Goal: Answer question/provide support

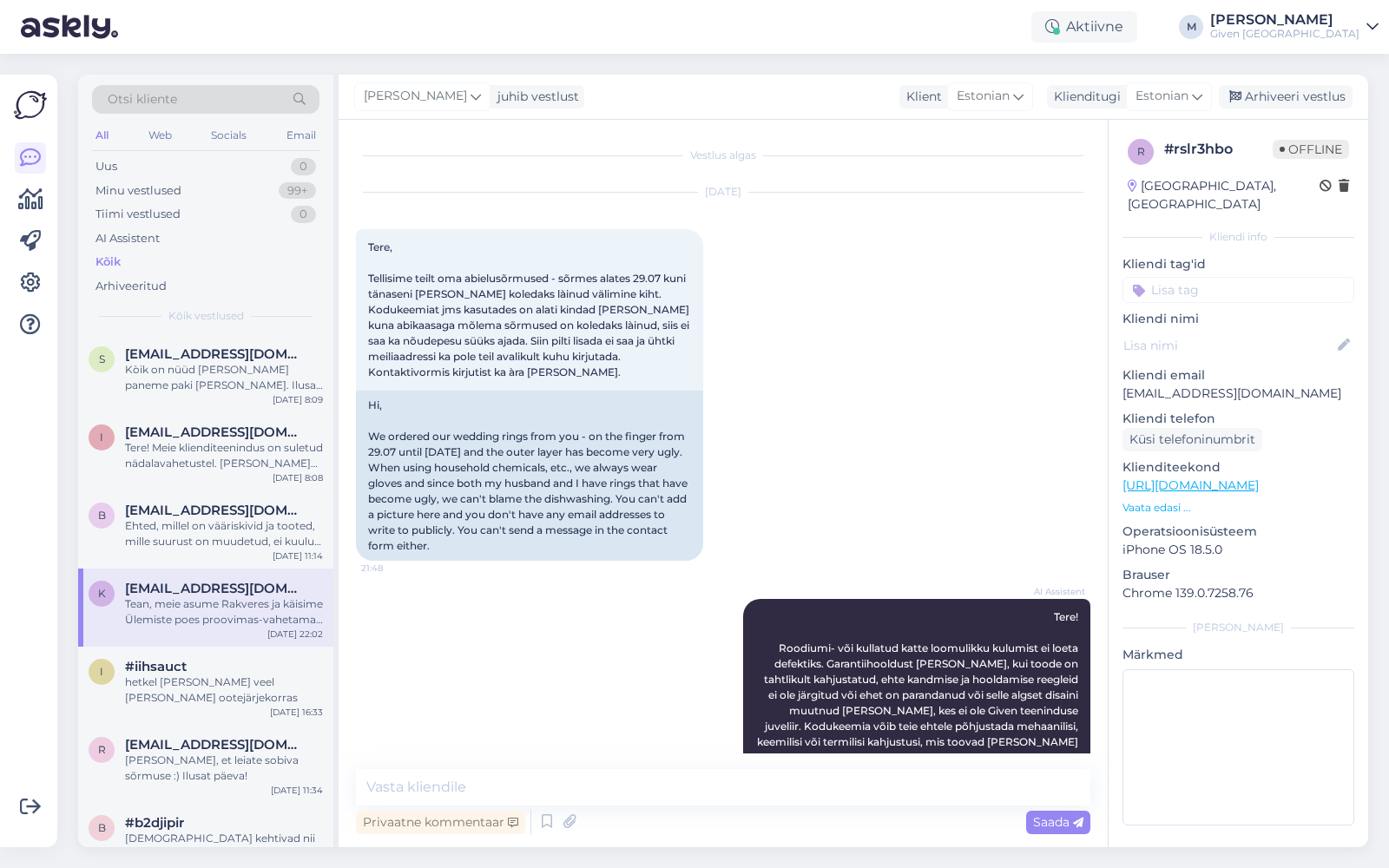
scroll to position [758, 0]
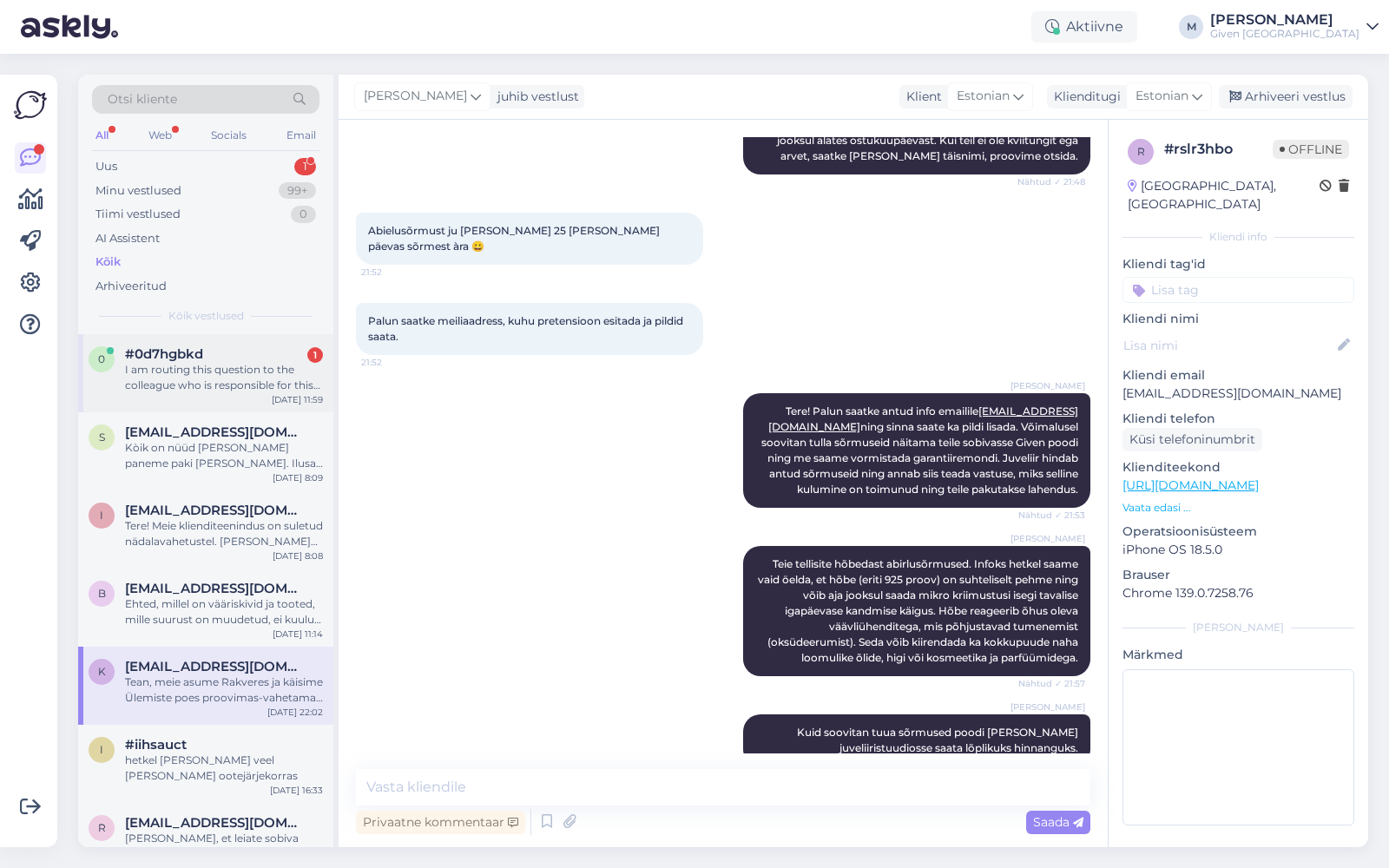
click at [191, 365] on div "I am routing this question to the colleague who is responsible for this topic. …" at bounding box center [225, 377] width 198 height 31
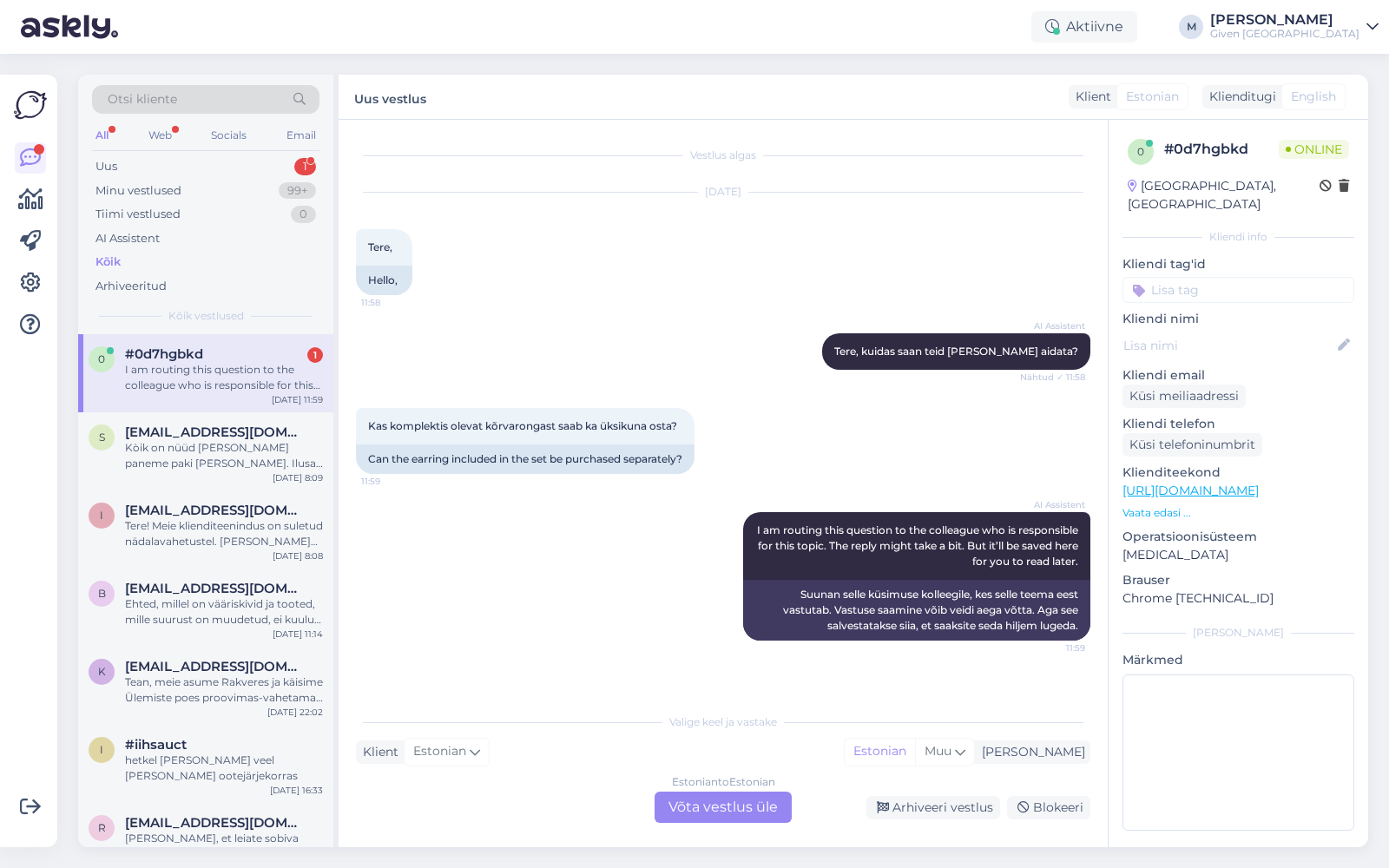
scroll to position [0, 0]
click at [702, 806] on div "Estonian to Estonian Võta vestlus üle" at bounding box center [722, 807] width 137 height 31
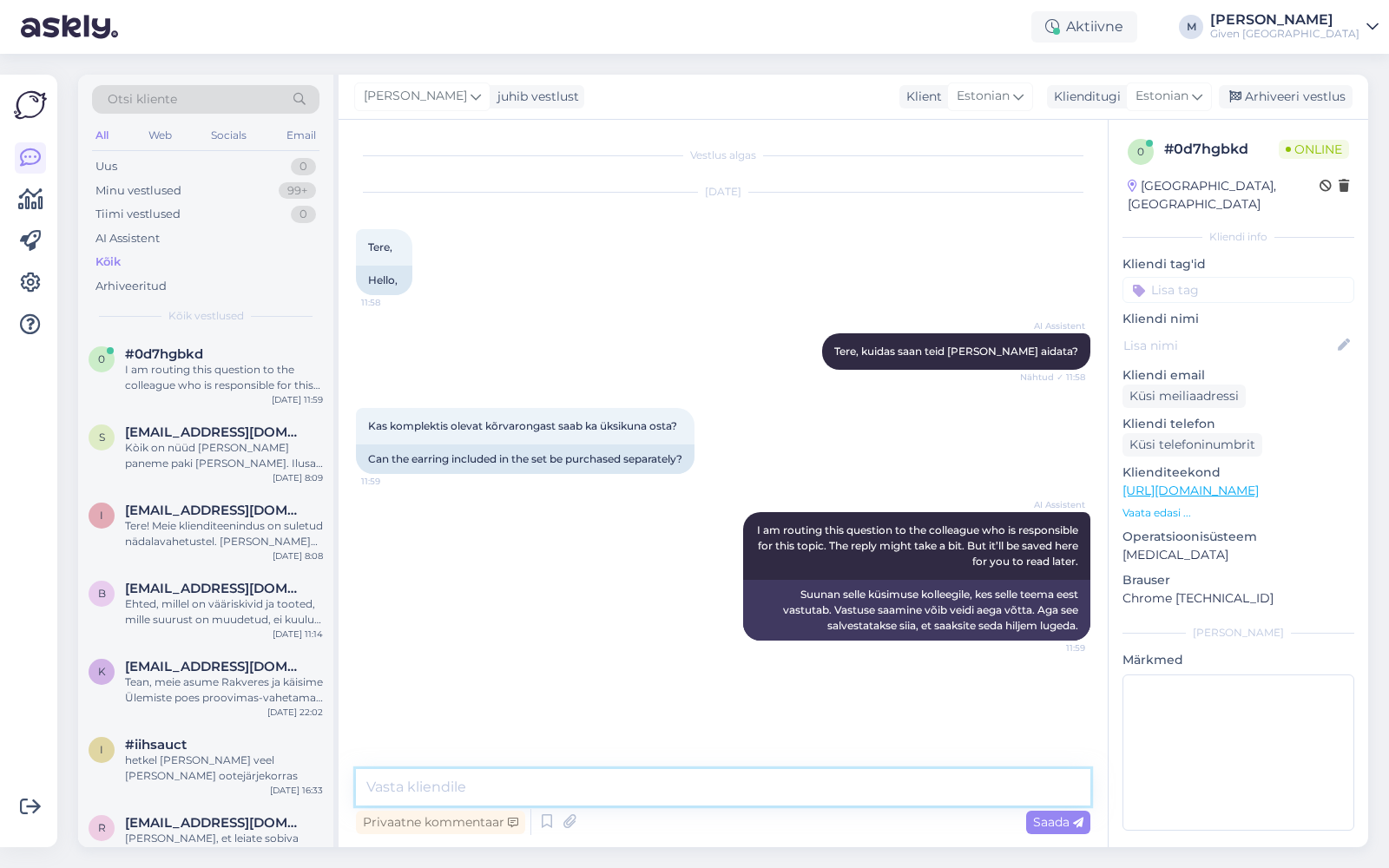
click at [715, 793] on textarea at bounding box center [723, 787] width 735 height 37
click at [411, 789] on textarea "Tere! kui on komplektis, siis kahjuks ei ole võimalik. Meil on [PERSON_NAME] mü…" at bounding box center [723, 787] width 735 height 37
click at [1052, 788] on textarea "Tere! Kui on komplektis, siis kahjuks ei ole võimalik. Meil on [PERSON_NAME] mü…" at bounding box center [723, 787] width 735 height 37
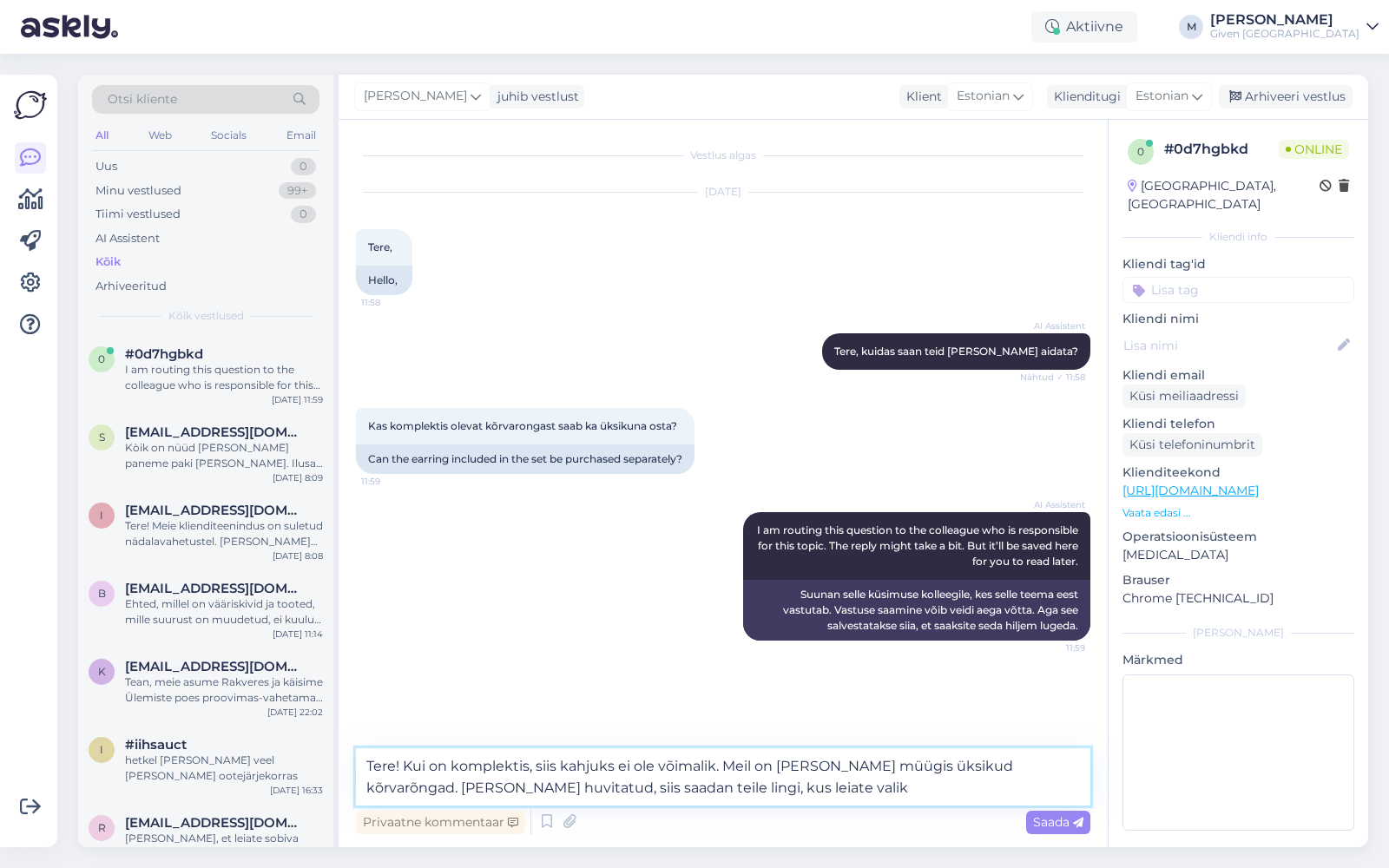
type textarea "Tere! Kui on komplektis, siis kahjuks ei ole võimalik. Meil on [PERSON_NAME] mü…"
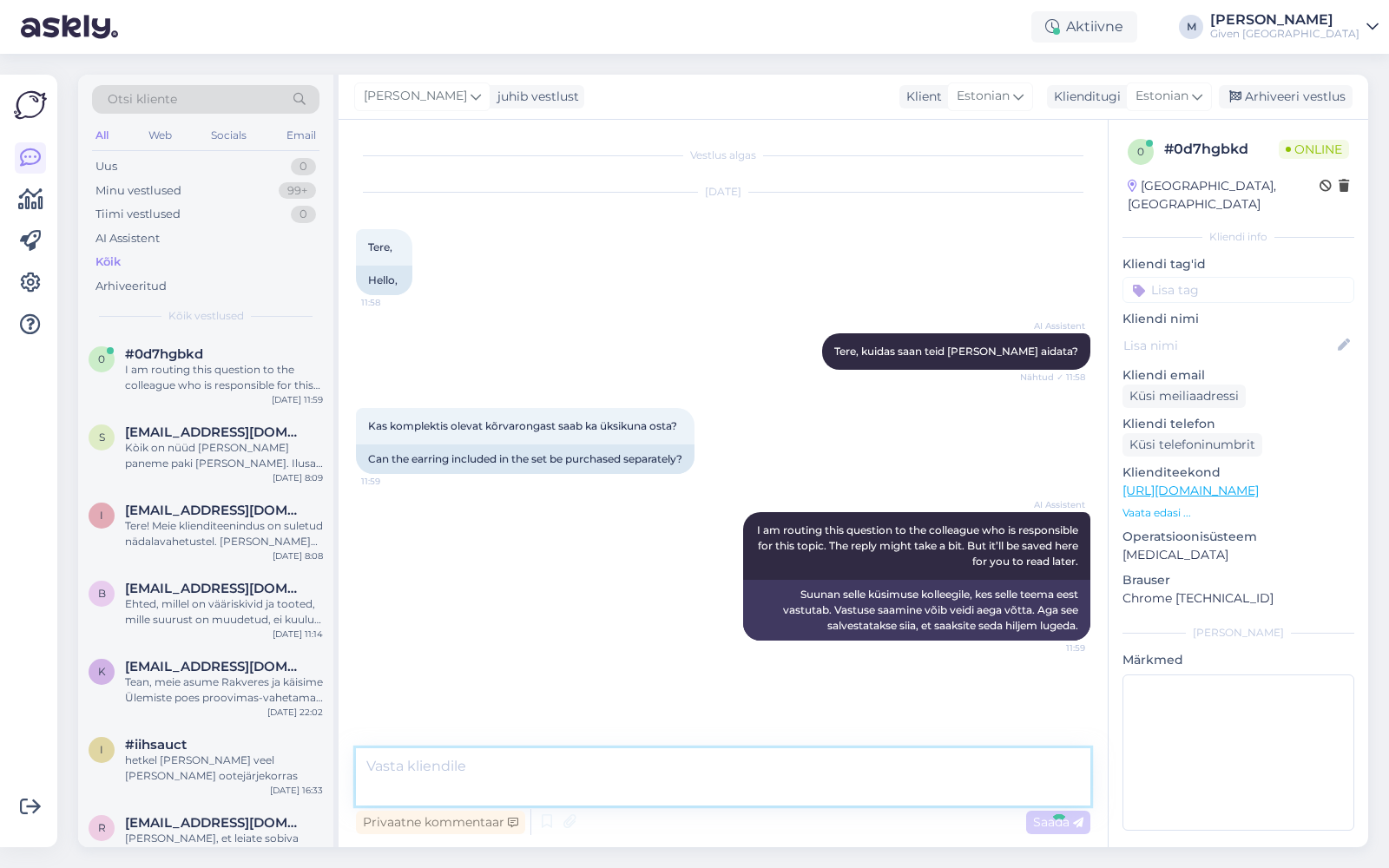
scroll to position [12, 0]
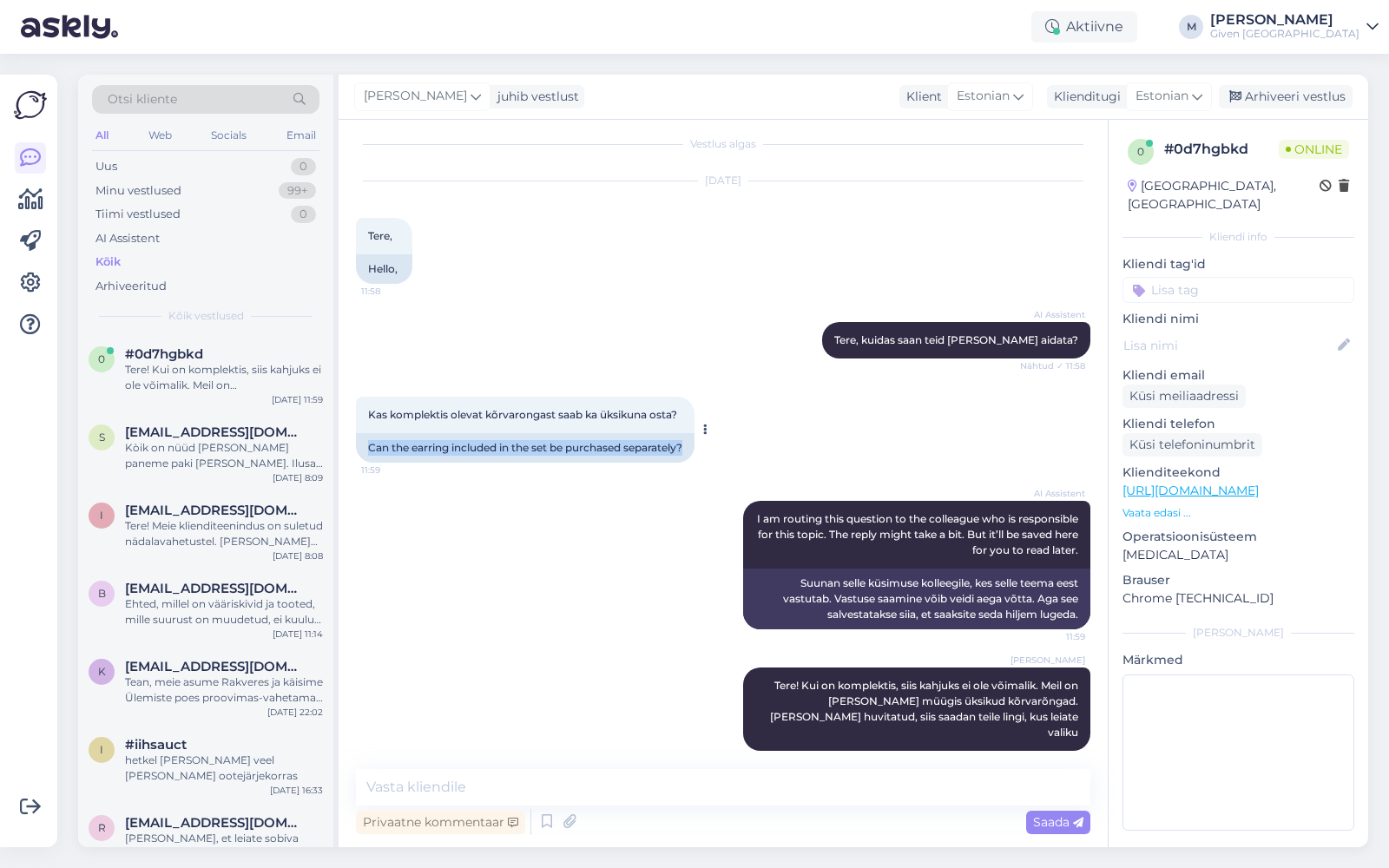
drag, startPoint x: 368, startPoint y: 450, endPoint x: 709, endPoint y: 445, distance: 341.0
click at [694, 444] on div "Kas komplektis olevat kõrvarongast saab ka üksikuna osta? 11:59 Can the earring…" at bounding box center [525, 430] width 338 height 66
copy div "Can the earring included in the set be purchased separately?"
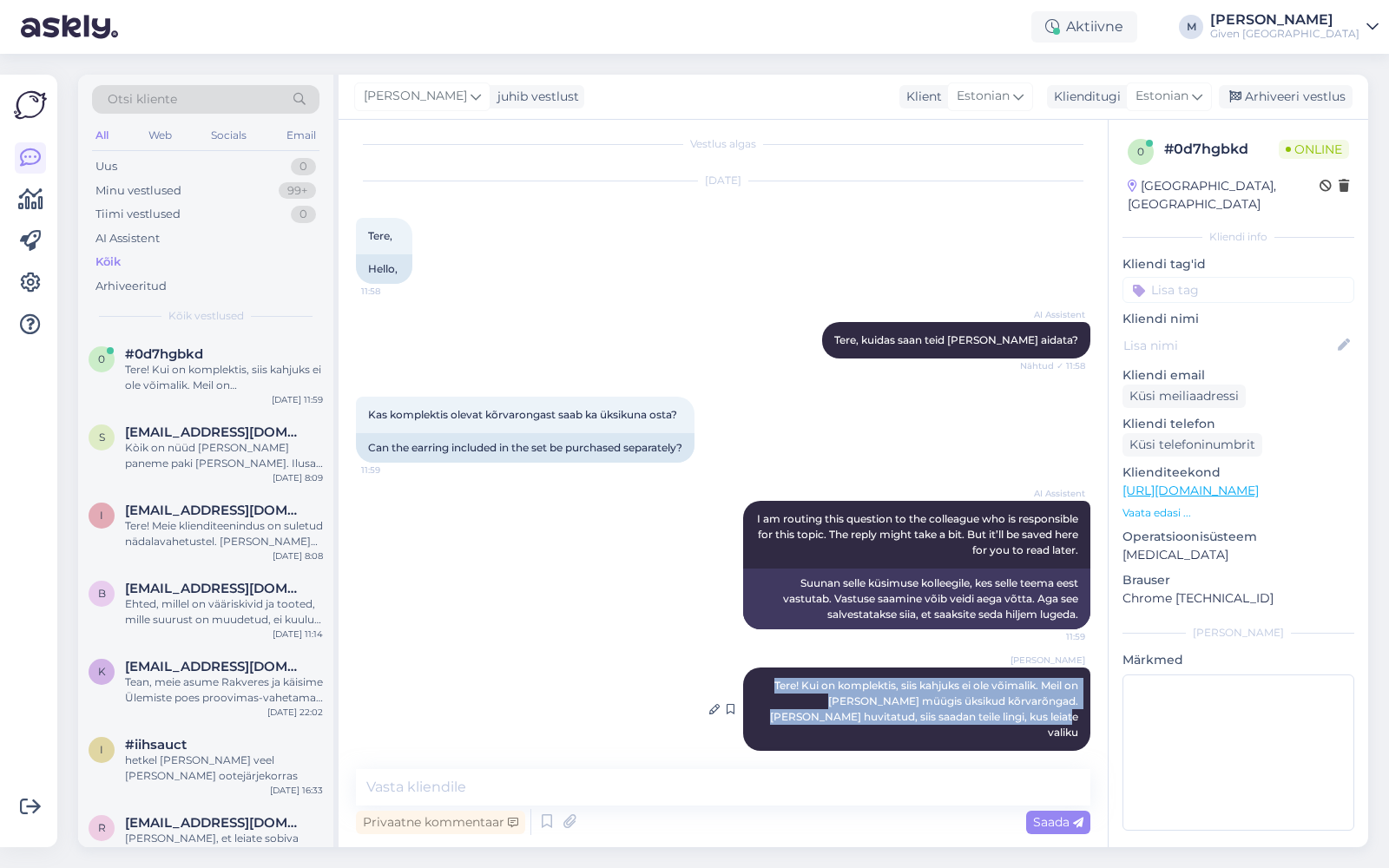
drag, startPoint x: 754, startPoint y: 686, endPoint x: 1059, endPoint y: 730, distance: 308.2
click at [1059, 730] on div "[PERSON_NAME]! Kui on komplektis, siis kahjuks ei ole võimalik. Meil on [PERSON…" at bounding box center [916, 710] width 347 height 84
copy span "Tere! Kui on komplektis, siis kahjuks ei ole võimalik. Meil on [PERSON_NAME] mü…"
click at [22, 278] on icon at bounding box center [30, 282] width 20 height 20
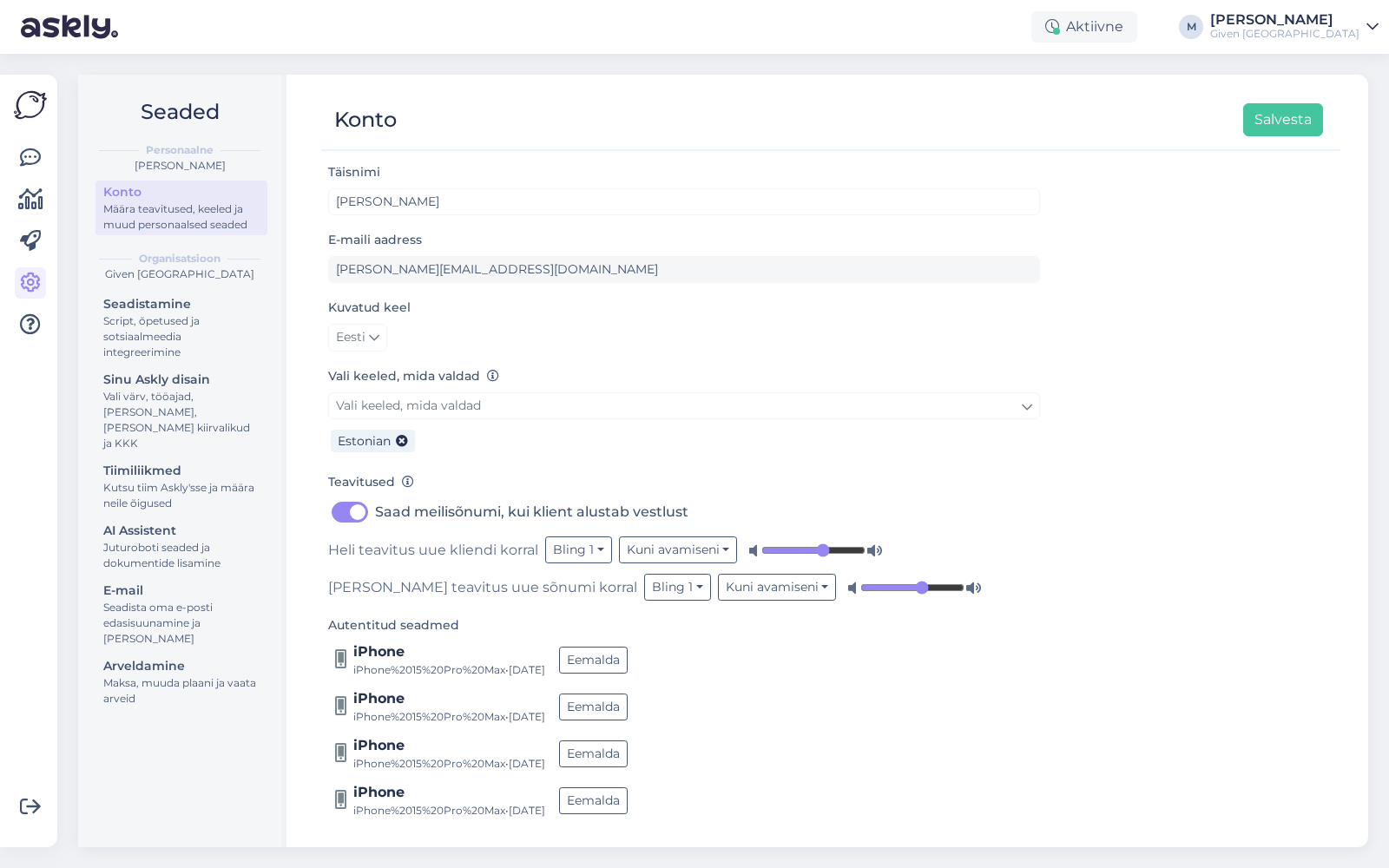
click at [175, 539] on div "Juturoboti seaded ja dokumentide lisamine" at bounding box center [181, 555] width 156 height 31
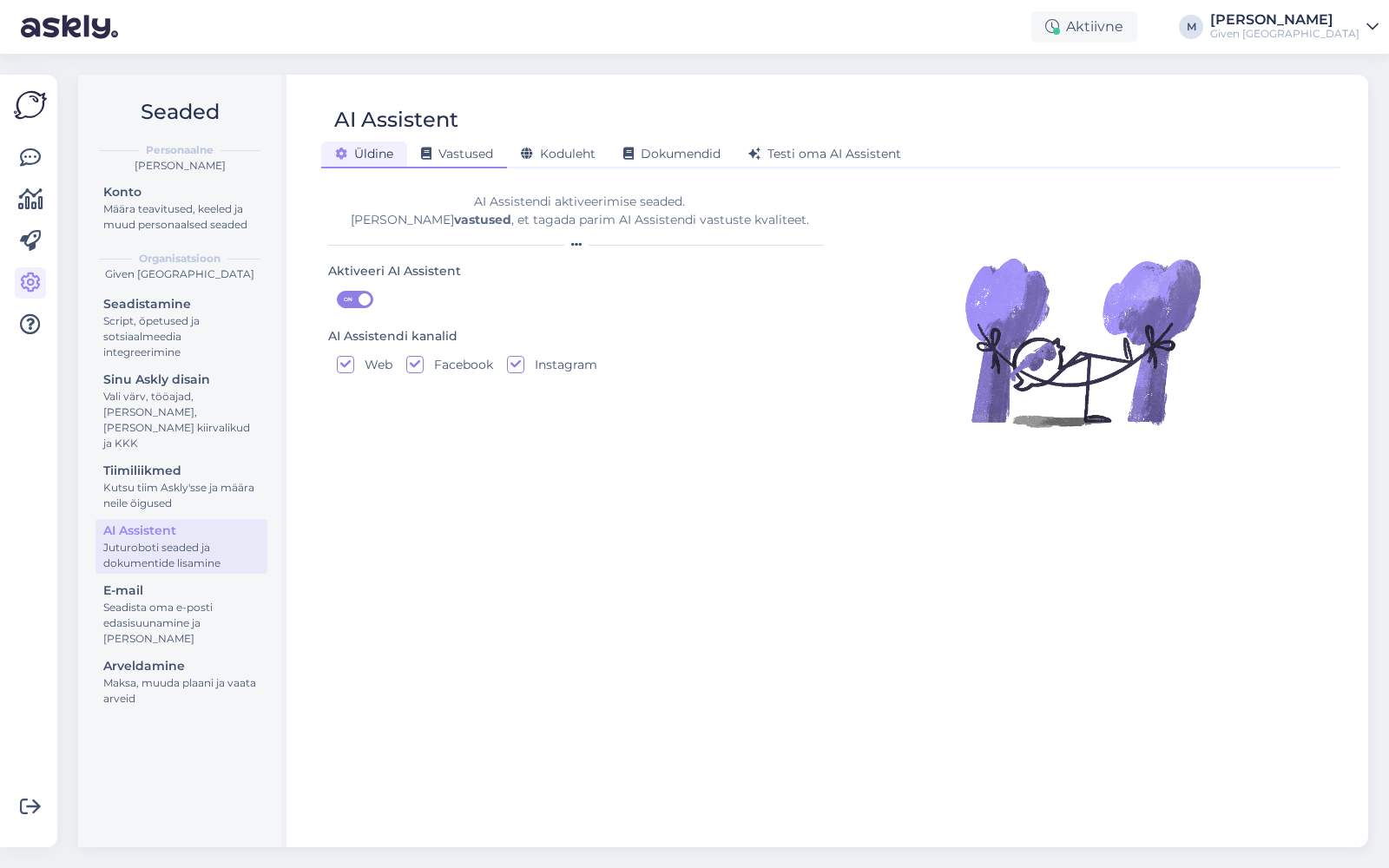
click at [479, 151] on span "Vastused" at bounding box center [457, 154] width 72 height 16
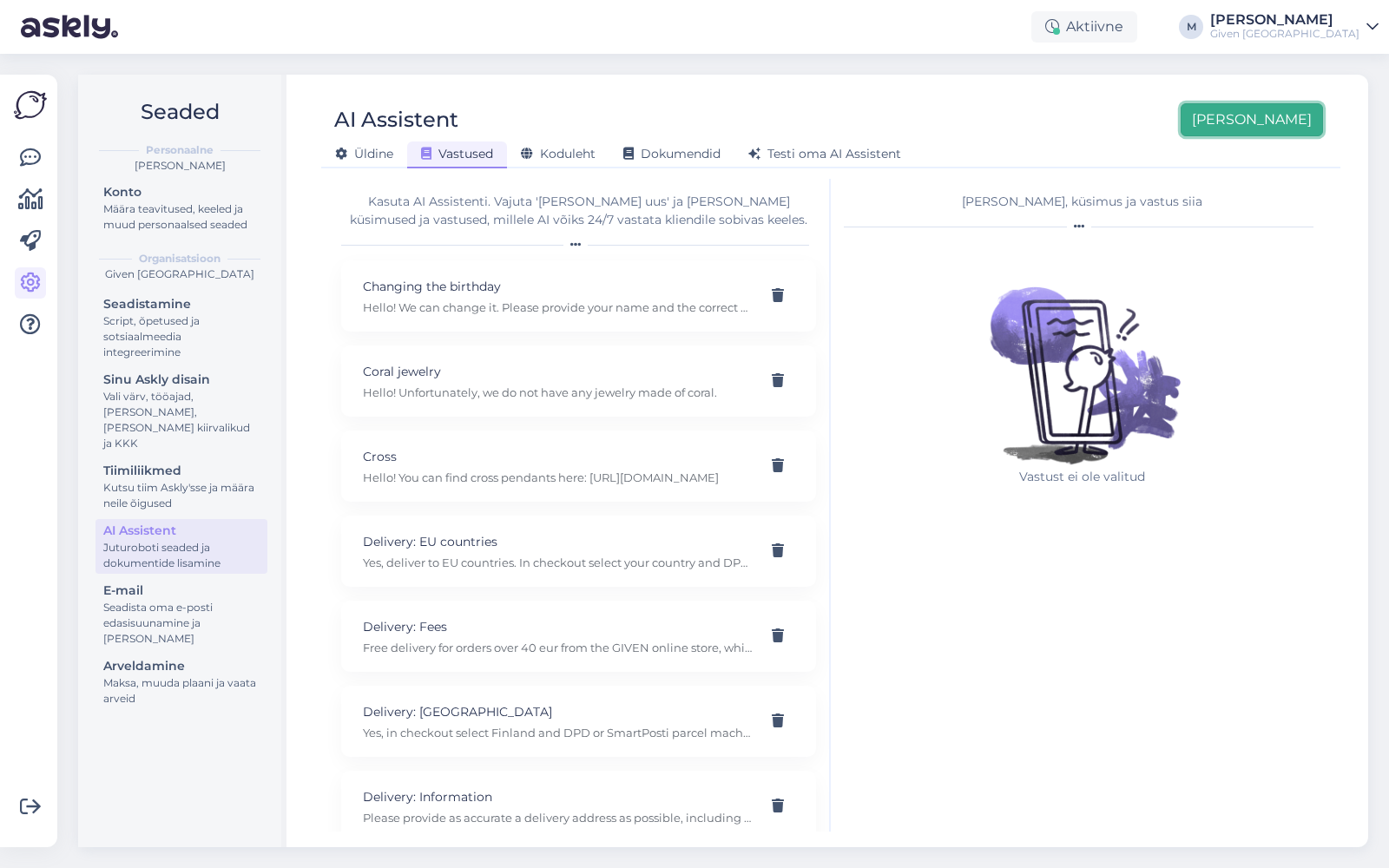
click at [1295, 124] on button "[PERSON_NAME]" at bounding box center [1252, 120] width 142 height 33
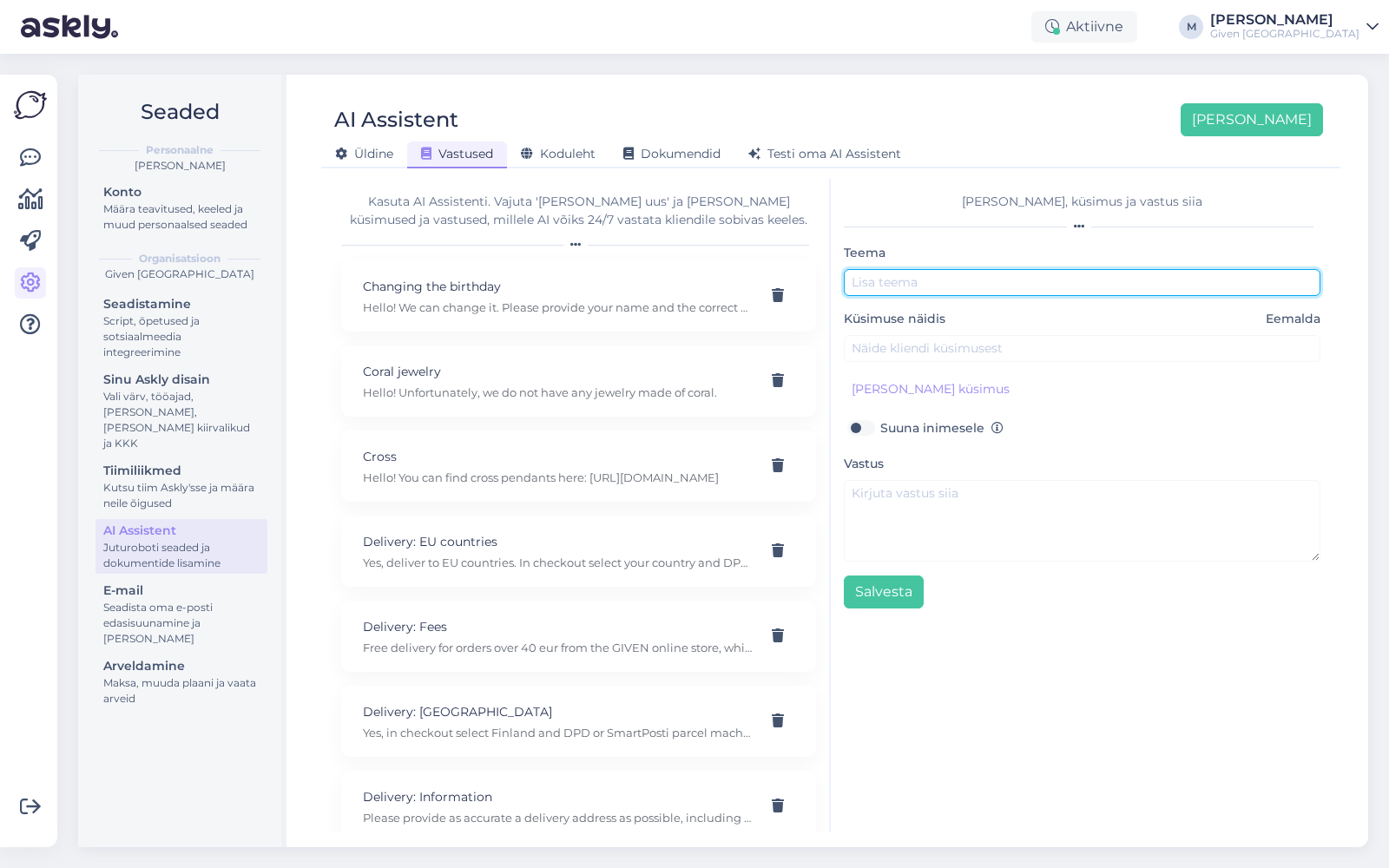
click at [912, 283] on input "text" at bounding box center [1082, 283] width 476 height 27
type input "Single earrings"
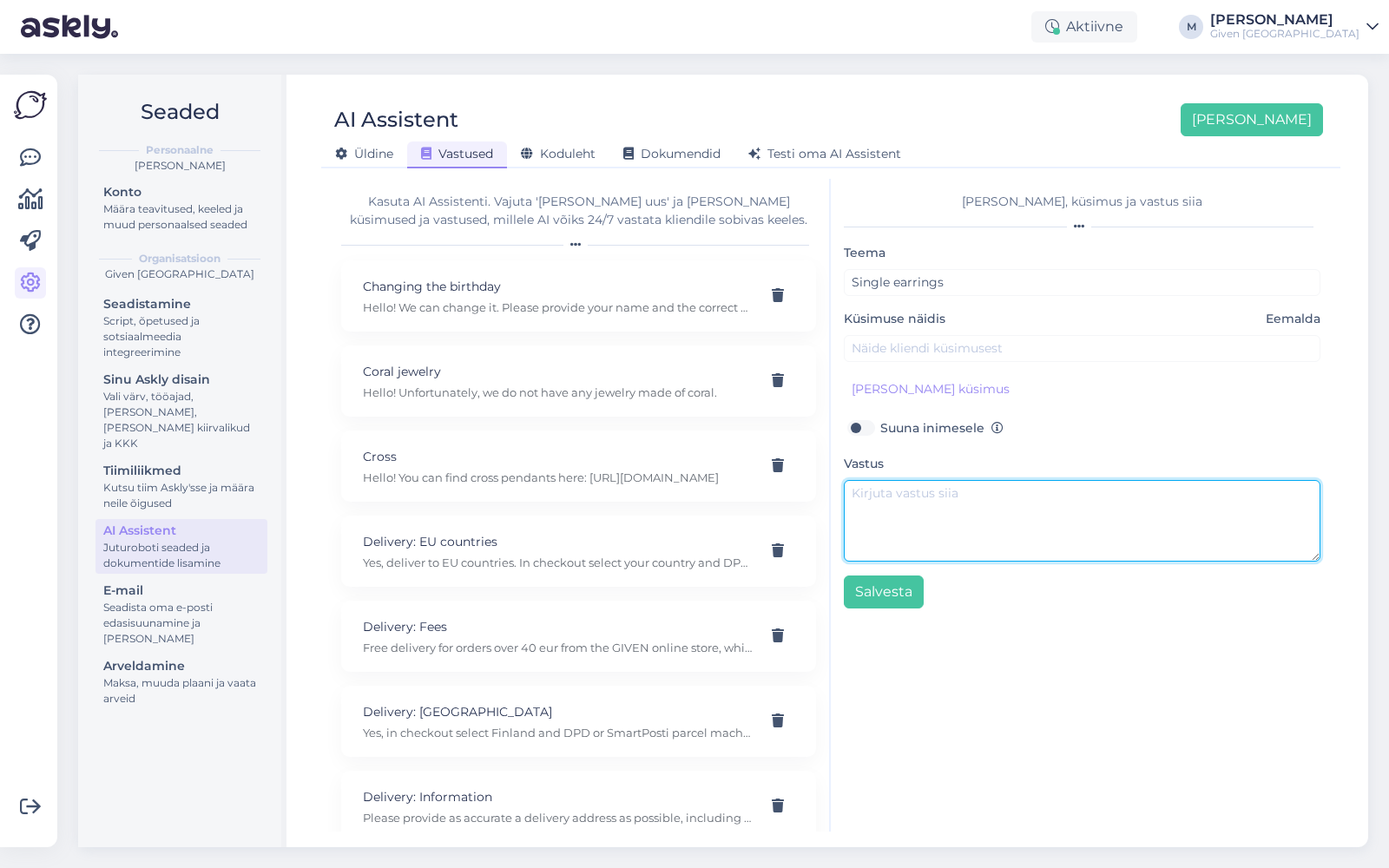
click at [945, 496] on textarea at bounding box center [1082, 521] width 476 height 82
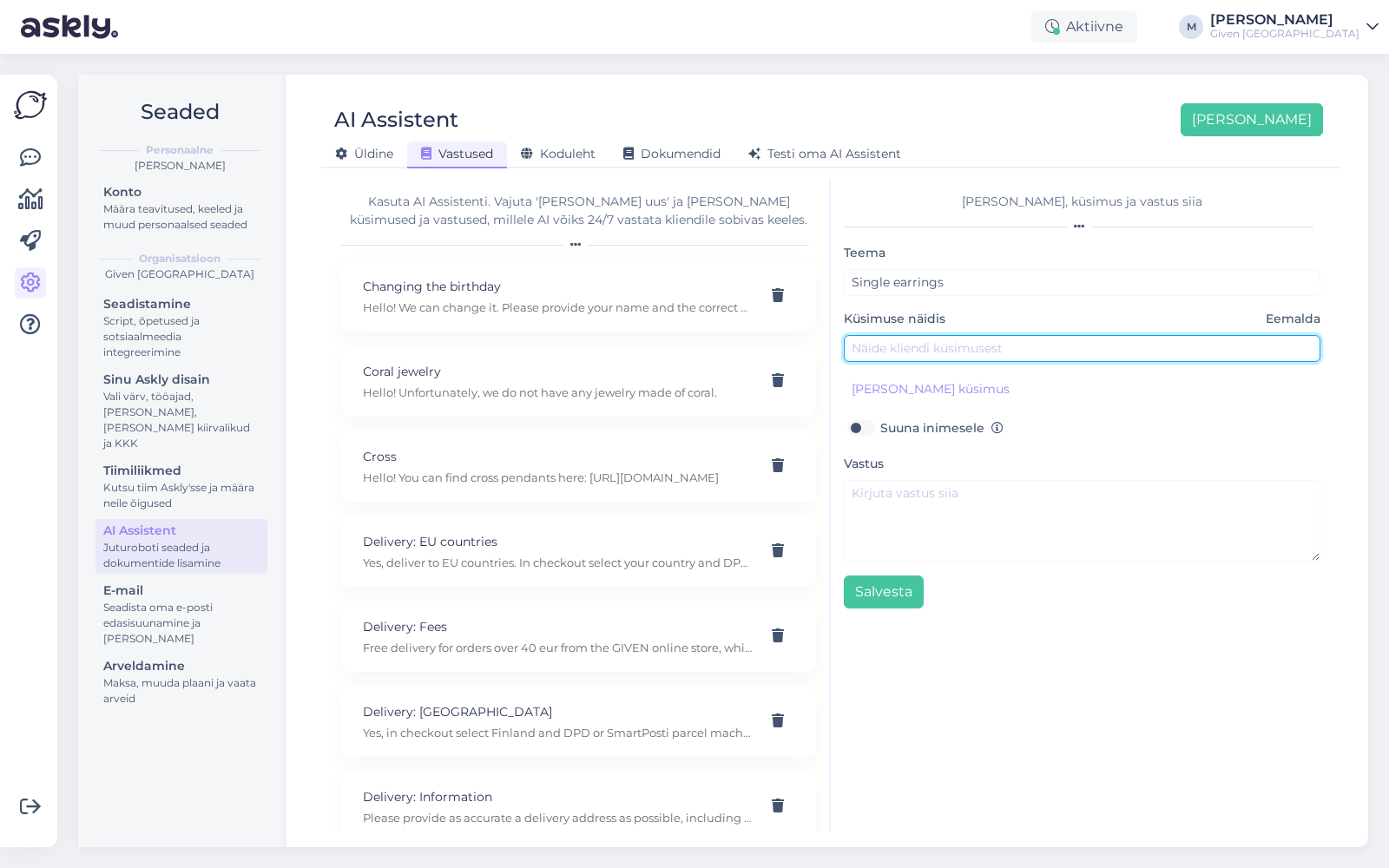
click at [912, 345] on input "text" at bounding box center [1082, 349] width 476 height 27
paste input "Can the earring included in the set be purchased separately?"
type input "Can the earring included in the set be purchased separately?"
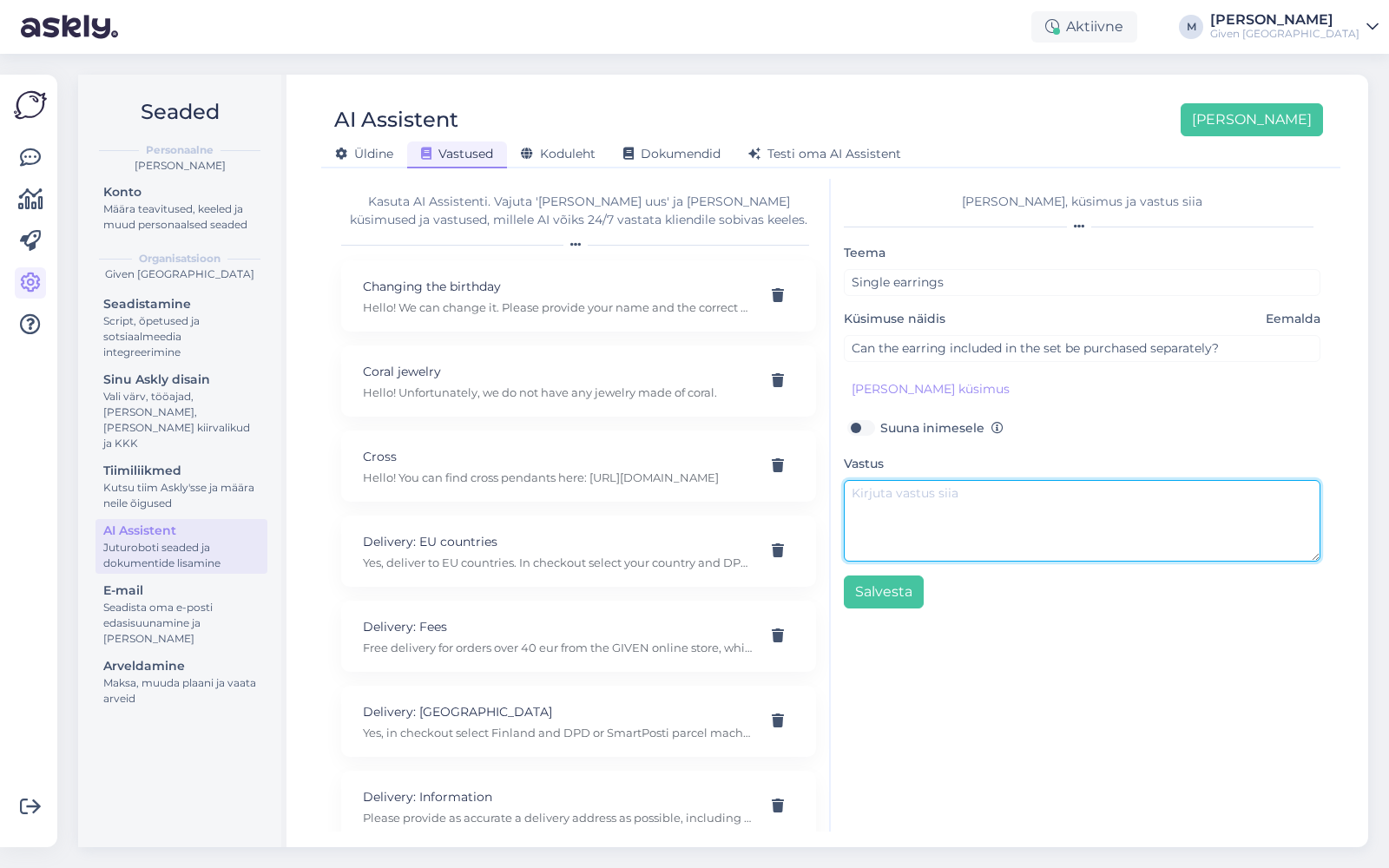
click at [994, 518] on textarea at bounding box center [1082, 521] width 476 height 82
paste textarea "Hello! If it's part of a set, unfortunately it's not possible. However, we do h…"
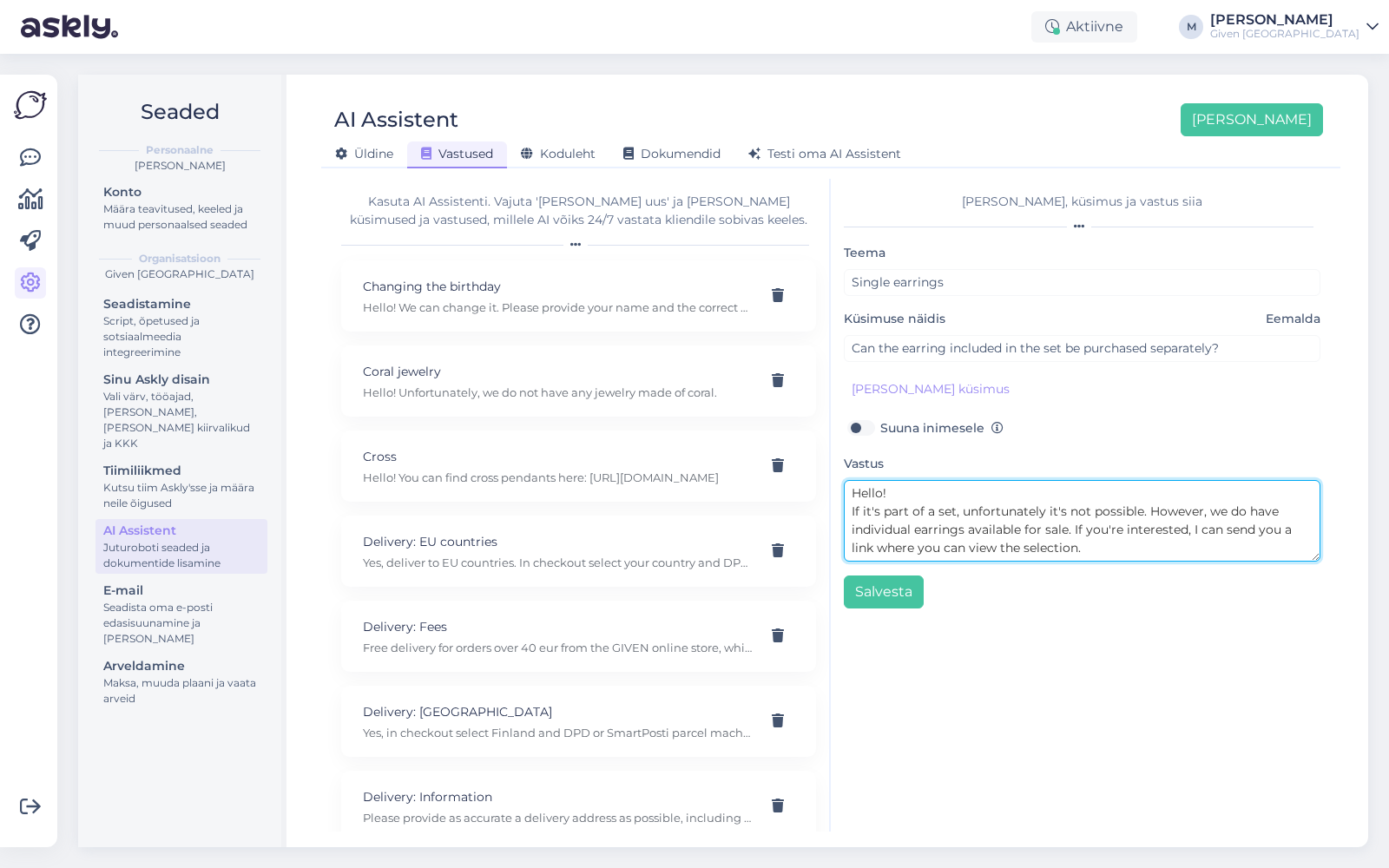
click at [851, 510] on textarea "Hello! If it's part of a set, unfortunately it's not possible. However, we do h…" at bounding box center [1082, 521] width 476 height 82
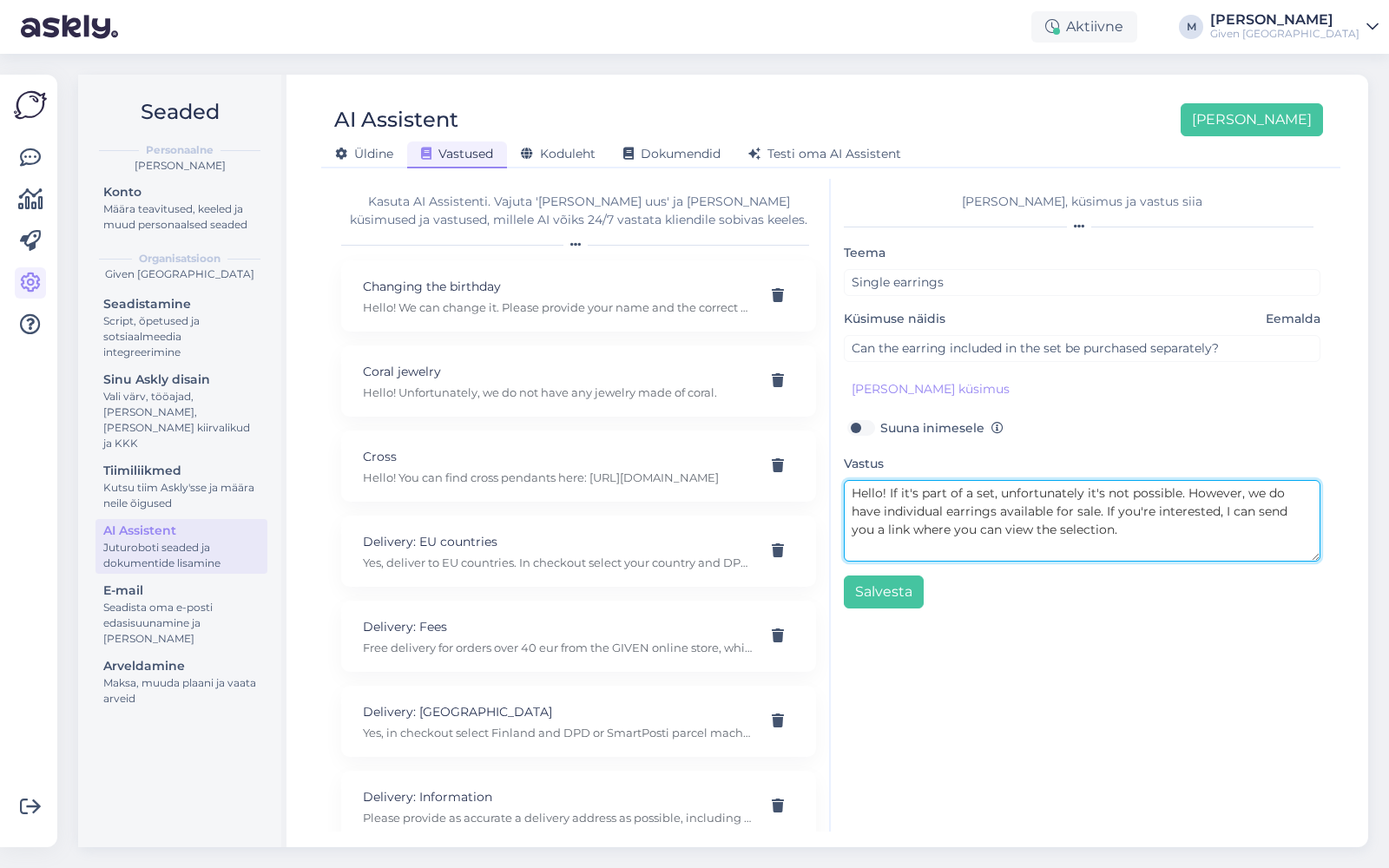
click at [1100, 533] on textarea "Hello! If it's part of a set, unfortunately it's not possible. However, we do h…" at bounding box center [1082, 521] width 476 height 82
drag, startPoint x: 1190, startPoint y: 507, endPoint x: 1286, endPoint y: 506, distance: 96.0
click at [1286, 506] on textarea "Hello! If it's part of a set, unfortunately it's not possible. However, we do h…" at bounding box center [1082, 521] width 476 height 82
click at [1070, 538] on textarea "Hello! If it's part of a set, unfortunately it's not possible. However, we do h…" at bounding box center [1082, 521] width 476 height 82
paste textarea "[URL][DOMAIN_NAME]"
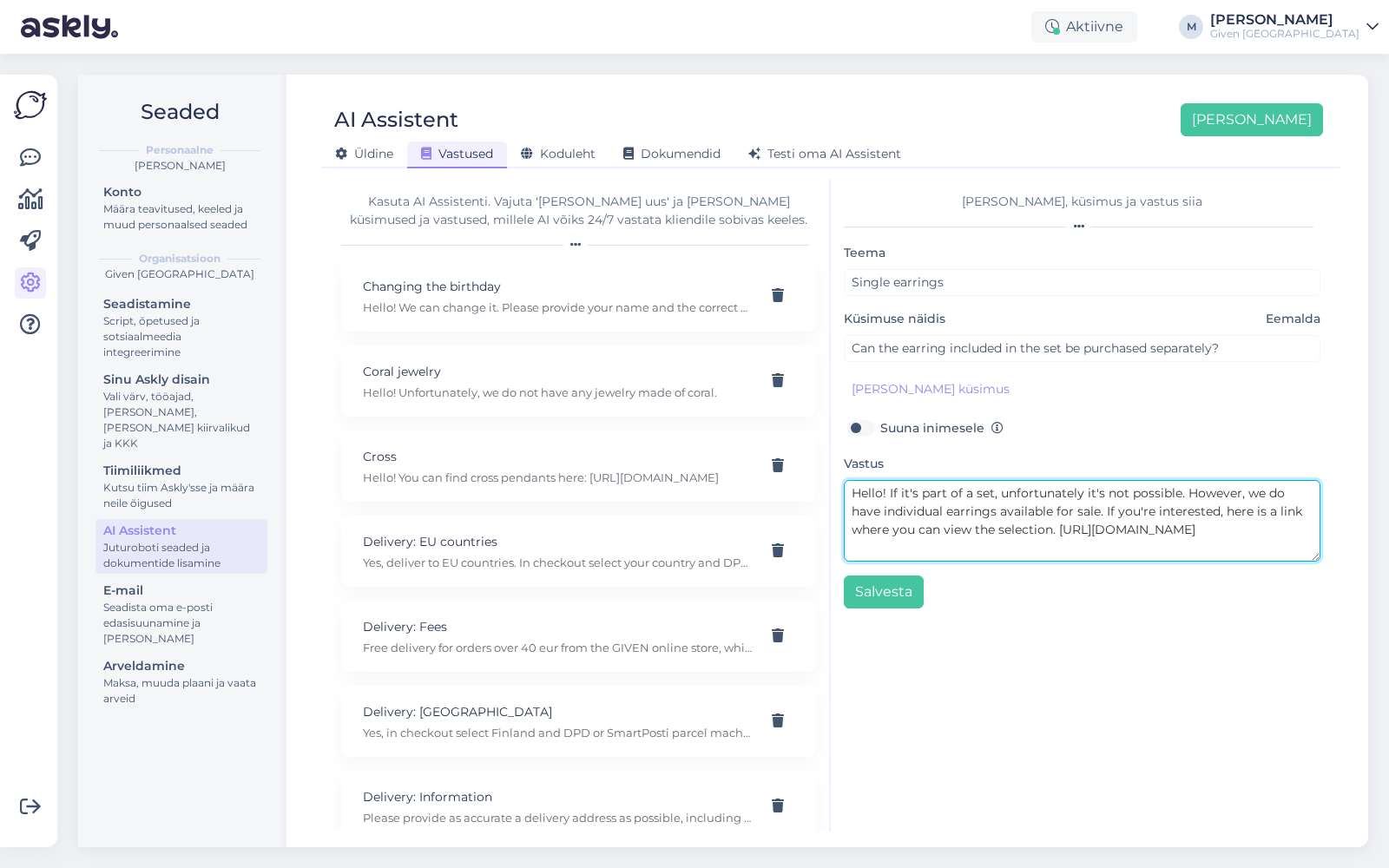
type textarea "Hello! If it's part of a set, unfortunately it's not possible. However, we do h…"
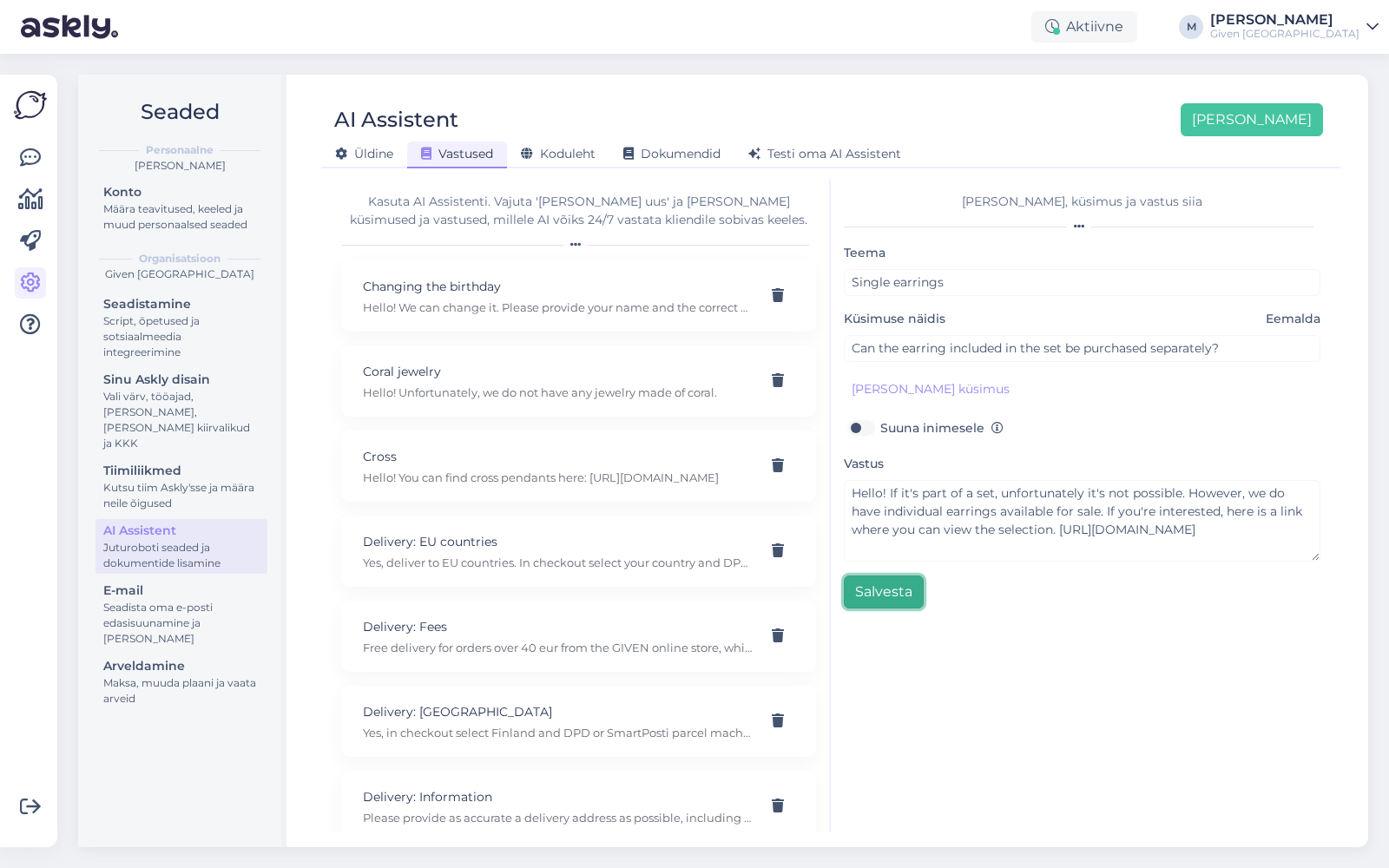
click at [892, 602] on button "Salvesta" at bounding box center [884, 592] width 80 height 33
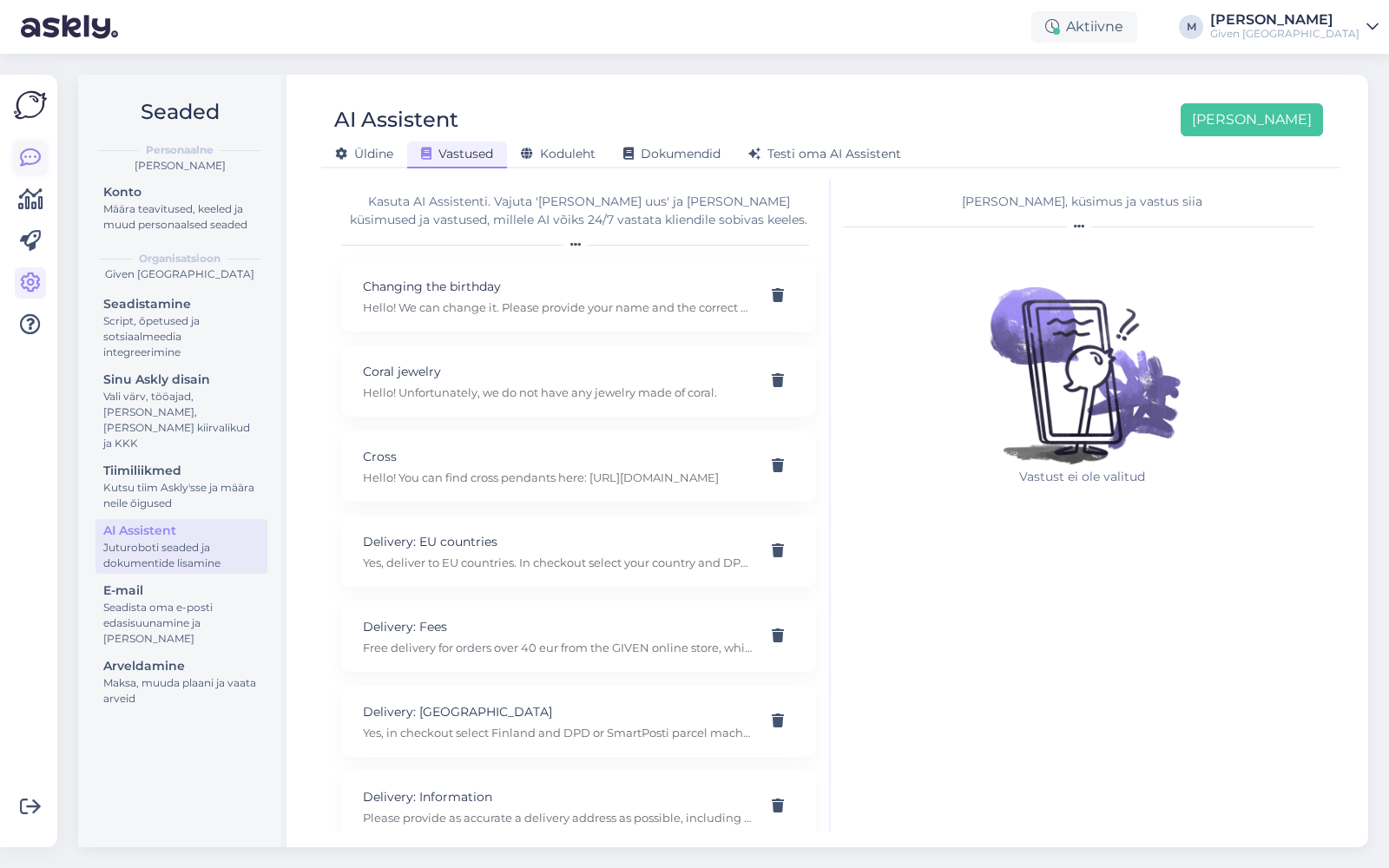
click at [32, 156] on icon at bounding box center [30, 157] width 20 height 20
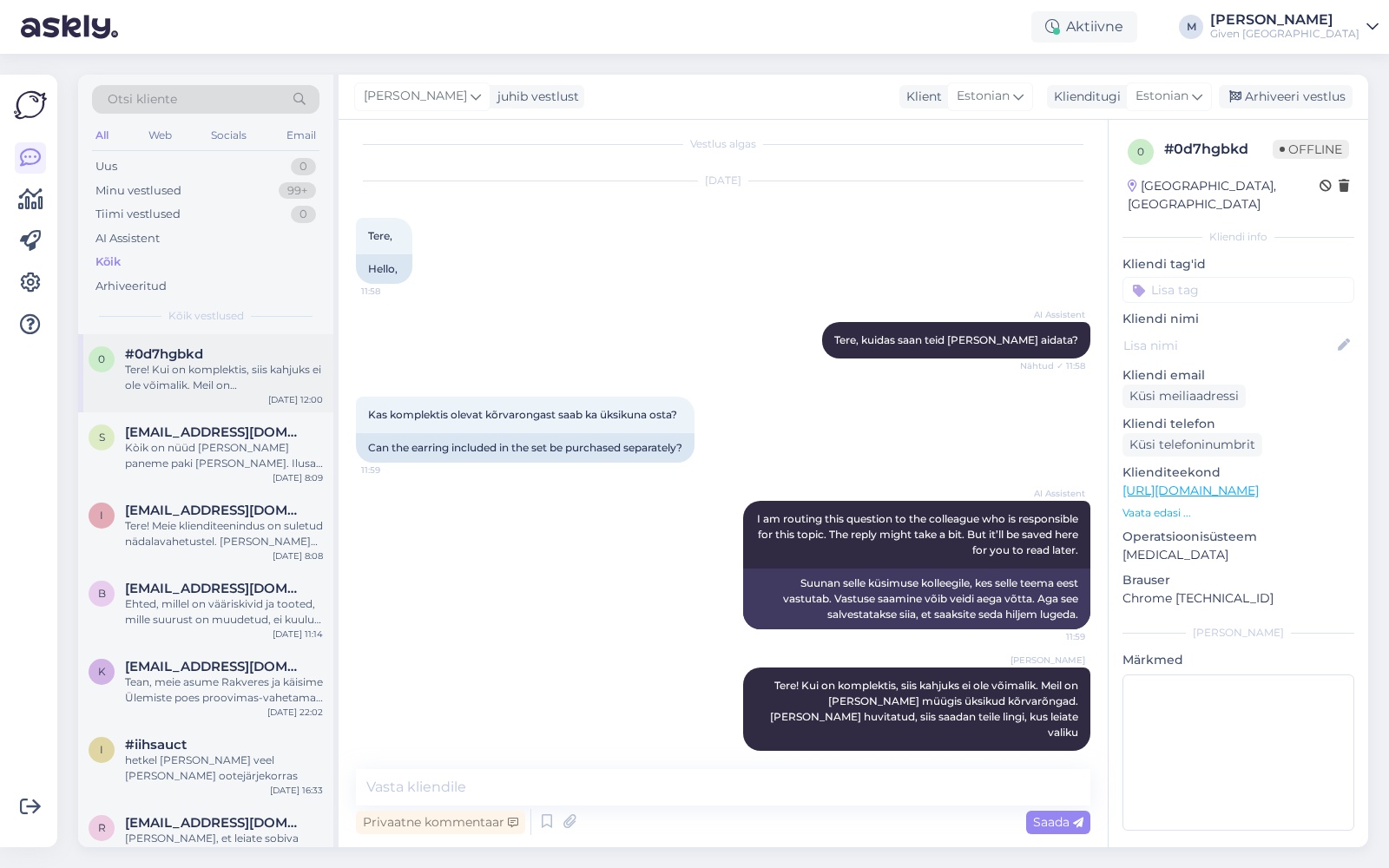
click at [215, 350] on div "#0d7hgbkd" at bounding box center [225, 354] width 198 height 16
click at [618, 791] on textarea at bounding box center [723, 787] width 735 height 37
paste textarea "[URL][DOMAIN_NAME]"
type textarea "[URL][DOMAIN_NAME]"
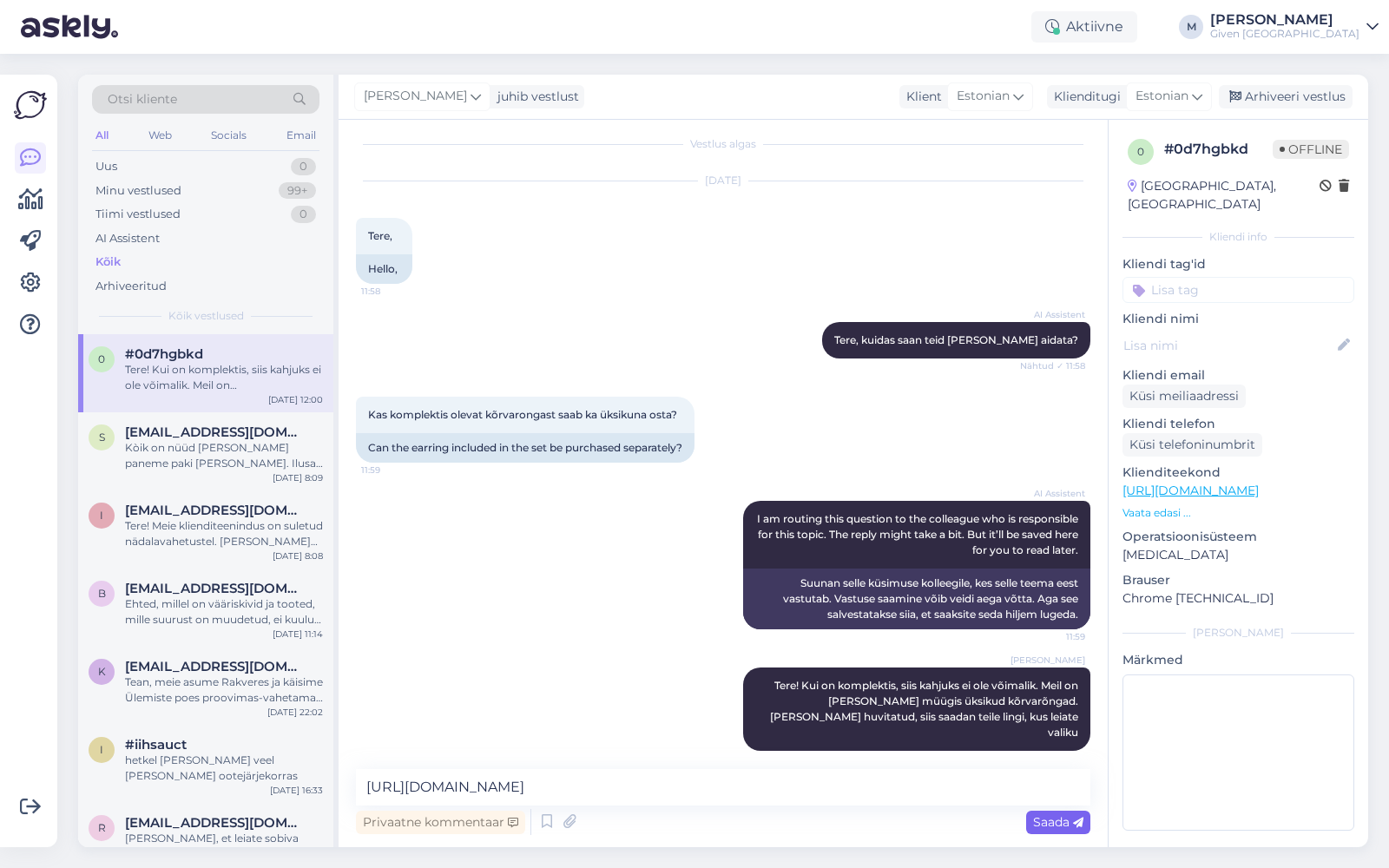
click at [1061, 819] on span "Saada" at bounding box center [1059, 822] width 51 height 16
